Goal: Task Accomplishment & Management: Use online tool/utility

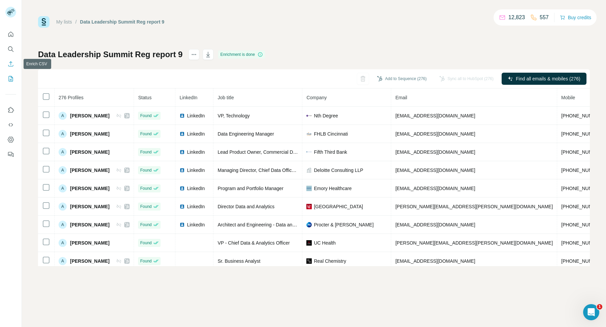
click at [10, 65] on icon "Enrich CSV" at bounding box center [10, 64] width 7 height 7
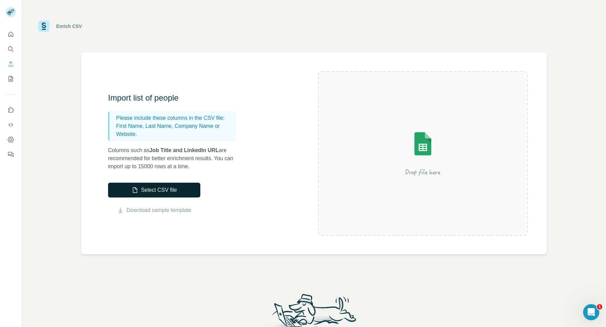
click at [184, 193] on button "Select CSV file" at bounding box center [154, 190] width 92 height 15
click at [174, 184] on button "Select CSV file" at bounding box center [154, 190] width 92 height 15
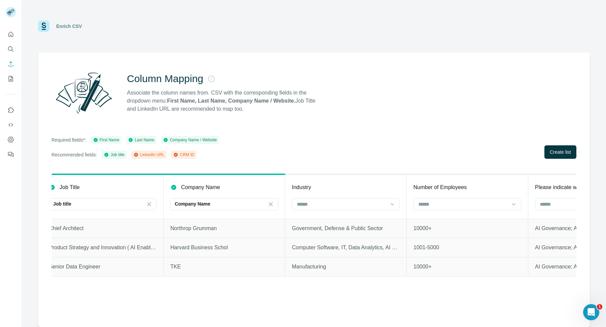
scroll to position [0, 261]
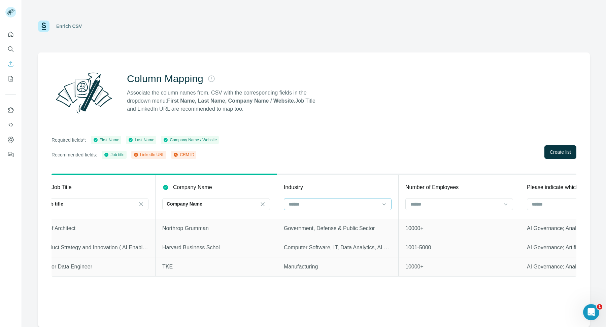
click at [345, 205] on input at bounding box center [333, 204] width 91 height 7
click at [343, 205] on input at bounding box center [333, 204] width 91 height 7
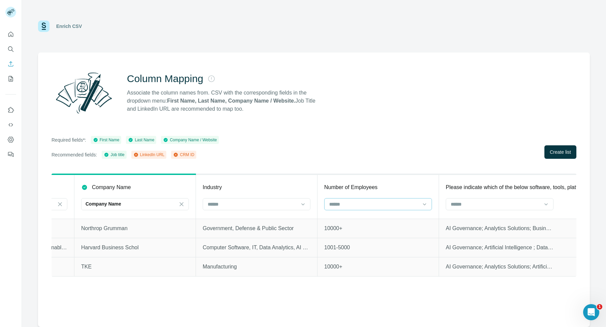
scroll to position [0, 344]
click at [566, 149] on span "Create list" at bounding box center [560, 152] width 21 height 7
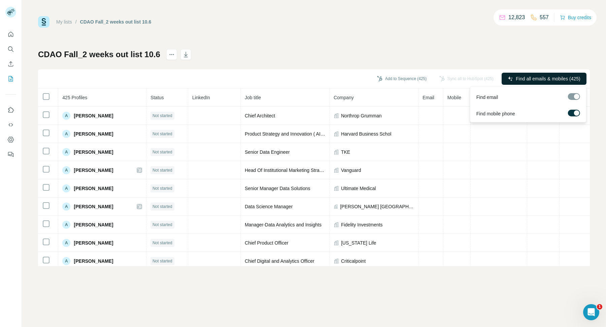
click at [532, 76] on span "Find all emails & mobiles (425)" at bounding box center [548, 78] width 64 height 7
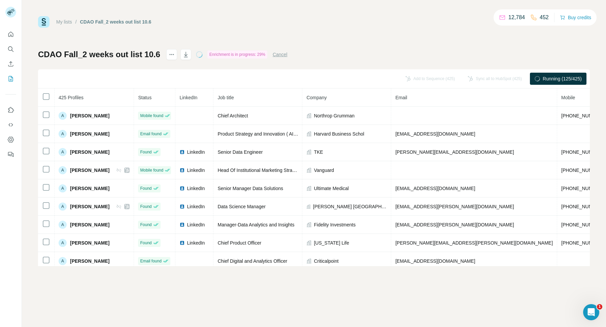
click at [62, 20] on link "My lists" at bounding box center [64, 21] width 16 height 5
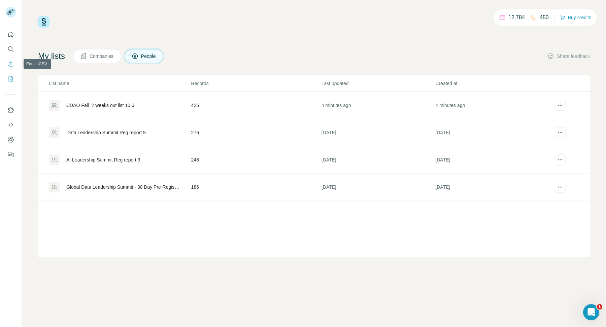
click at [7, 62] on icon "Enrich CSV" at bounding box center [10, 64] width 7 height 7
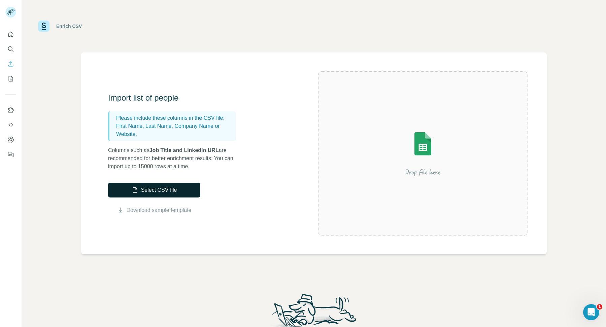
click at [181, 192] on button "Select CSV file" at bounding box center [154, 190] width 92 height 15
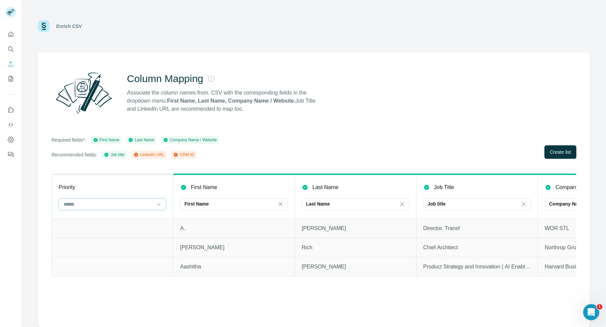
click at [136, 204] on input at bounding box center [108, 204] width 91 height 7
click at [561, 154] on span "Create list" at bounding box center [560, 152] width 21 height 7
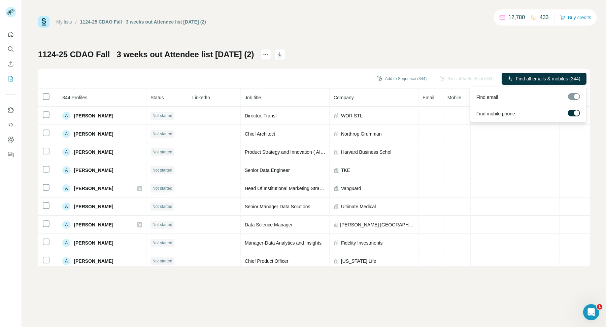
click at [540, 80] on span "Find all emails & mobiles (344)" at bounding box center [548, 78] width 64 height 7
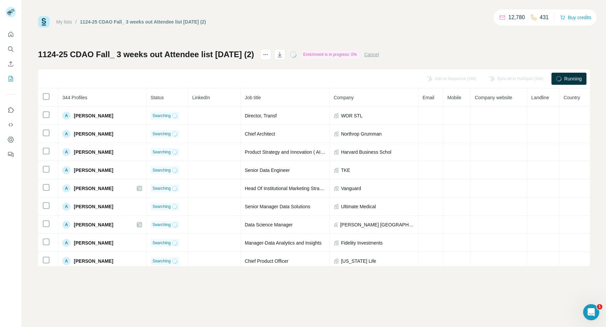
click at [62, 24] on link "My lists" at bounding box center [64, 21] width 16 height 5
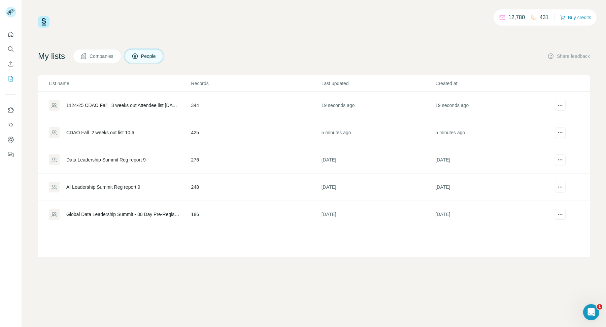
click at [123, 129] on div "CDAO Fall_2 weeks out list 10.6" at bounding box center [100, 132] width 68 height 7
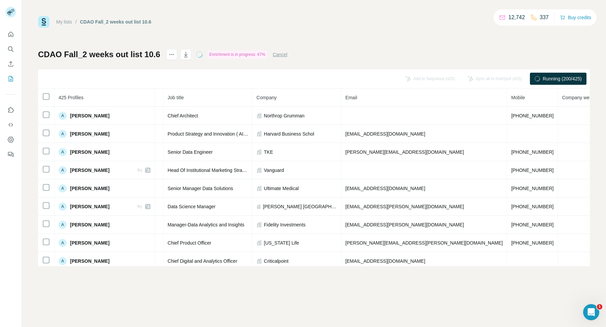
scroll to position [0, 75]
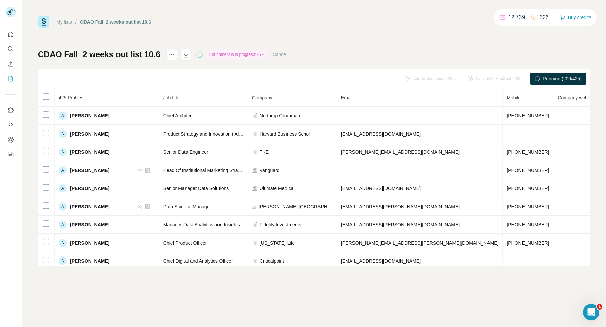
click at [61, 21] on link "My lists" at bounding box center [64, 21] width 16 height 5
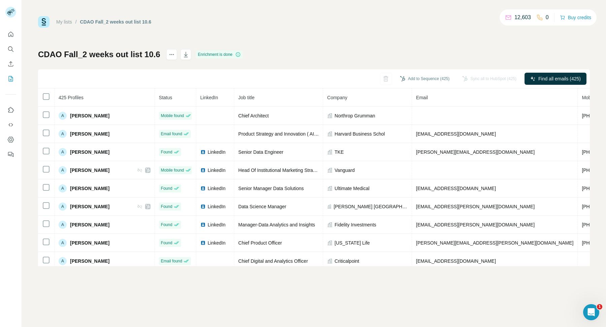
click at [68, 21] on link "My lists" at bounding box center [64, 21] width 16 height 5
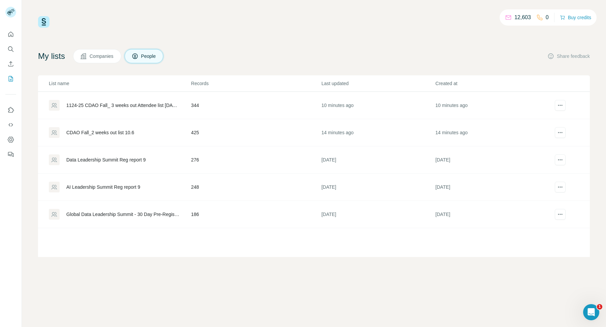
click at [117, 138] on td "CDAO Fall_2 weeks out list 10.6" at bounding box center [114, 132] width 153 height 27
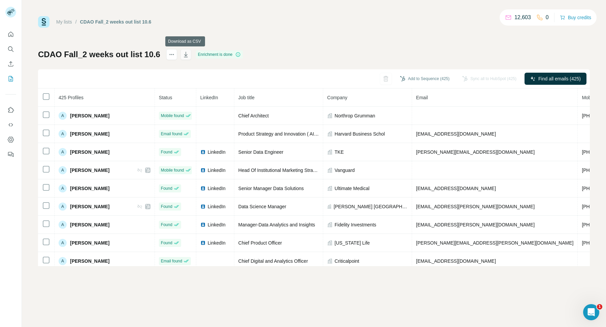
click at [185, 56] on icon "button" at bounding box center [185, 55] width 3 height 2
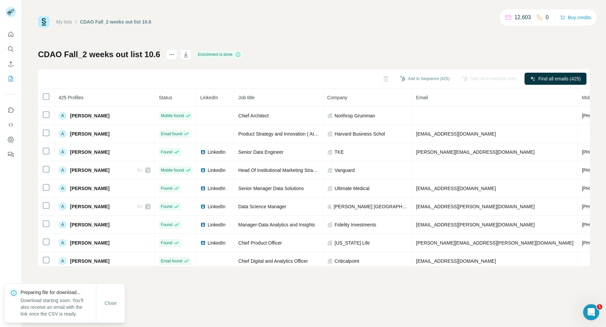
click at [66, 23] on link "My lists" at bounding box center [64, 21] width 16 height 5
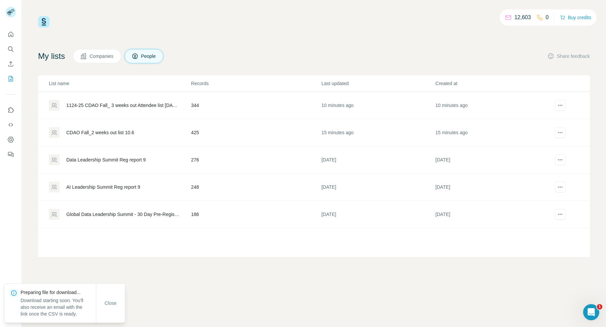
click at [143, 108] on div "1124-25 CDAO Fall_ 3 weeks out Attendee list [DATE] (2)" at bounding box center [120, 105] width 142 height 11
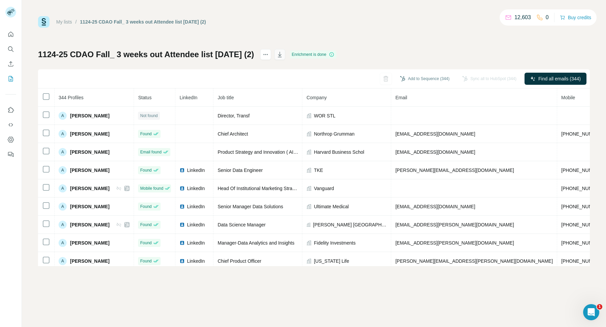
click at [279, 56] on icon "button" at bounding box center [279, 54] width 7 height 7
